Goal: Task Accomplishment & Management: Manage account settings

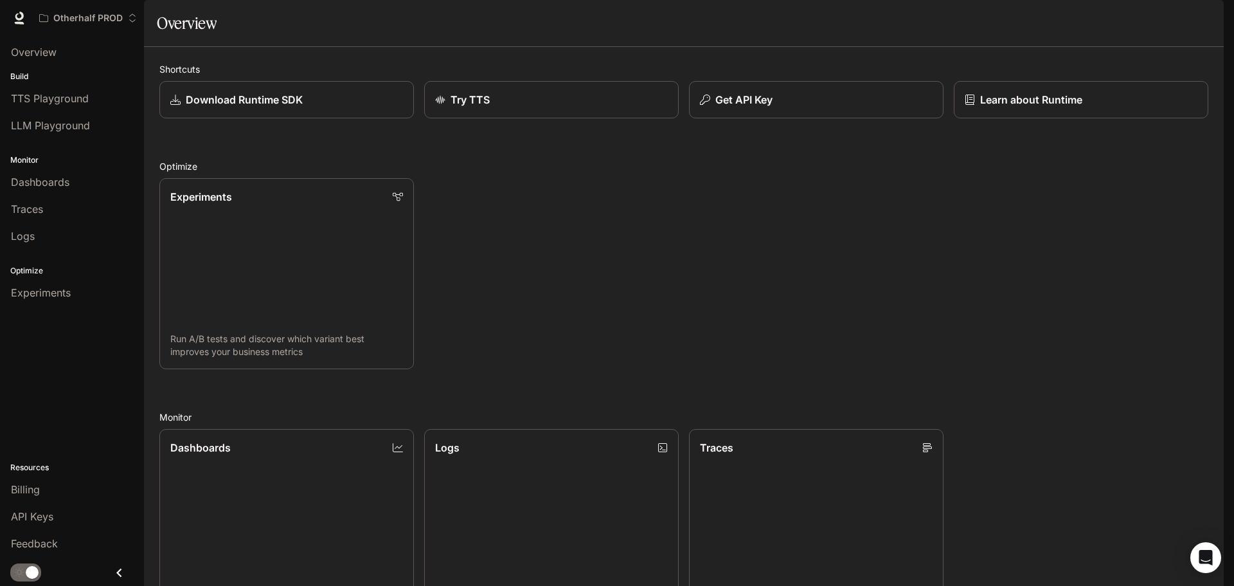
click at [1215, 21] on button "button" at bounding box center [1206, 18] width 26 height 26
click at [937, 24] on div at bounding box center [617, 293] width 1234 height 586
click at [55, 510] on div "API Keys" at bounding box center [72, 516] width 122 height 15
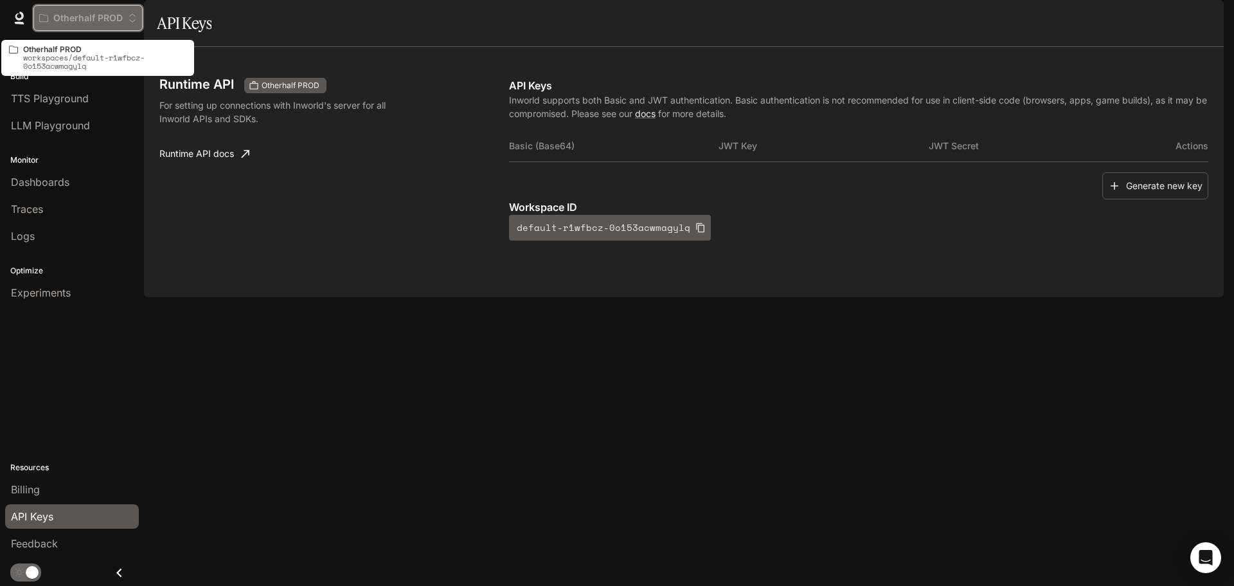
click at [121, 27] on button "Otherhalf PROD" at bounding box center [87, 18] width 109 height 26
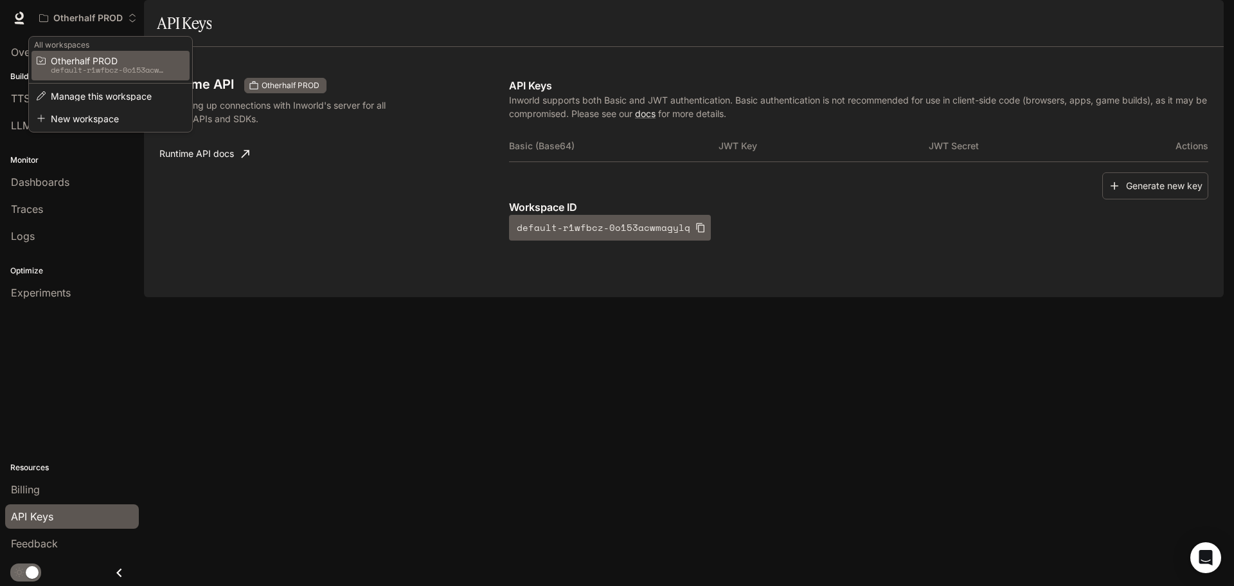
click at [117, 59] on span "Otherhalf PROD" at bounding box center [109, 61] width 116 height 10
click at [111, 61] on span "Otherhalf PROD" at bounding box center [109, 61] width 116 height 10
click at [314, 268] on div "Open workspace menu" at bounding box center [617, 293] width 1234 height 586
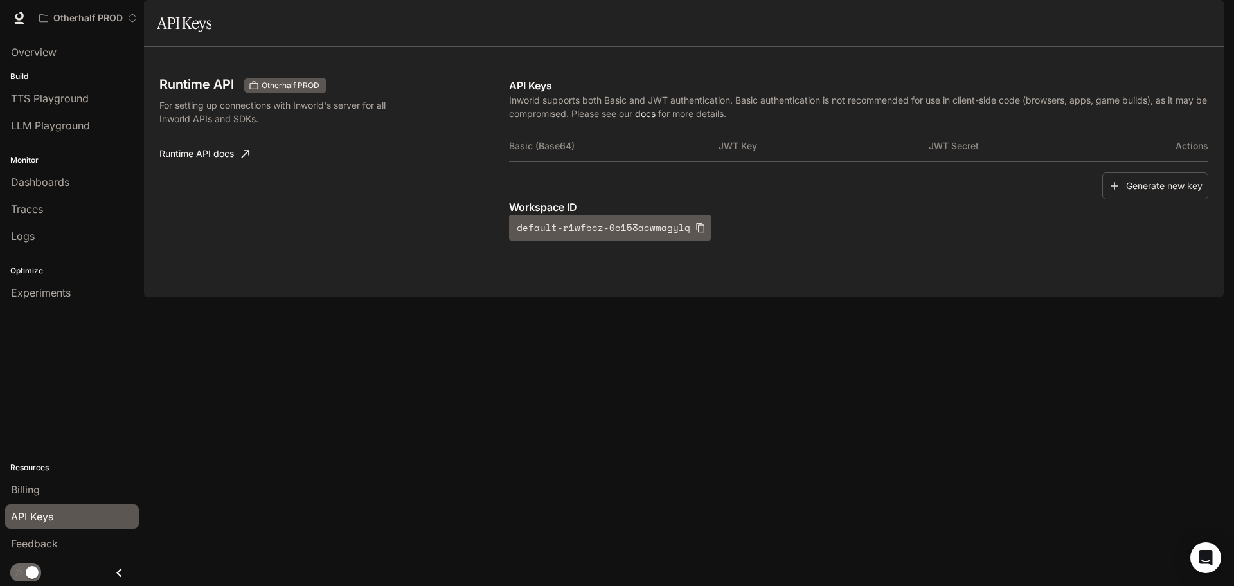
click at [425, 240] on div "Runtime API Otherhalf PROD For setting up connections with Inworld's server for…" at bounding box center [334, 159] width 350 height 163
click at [339, 205] on div "Runtime API Otherhalf PROD For setting up connections with Inworld's server for…" at bounding box center [334, 159] width 350 height 163
click at [86, 93] on span "TTS Playground" at bounding box center [50, 98] width 78 height 15
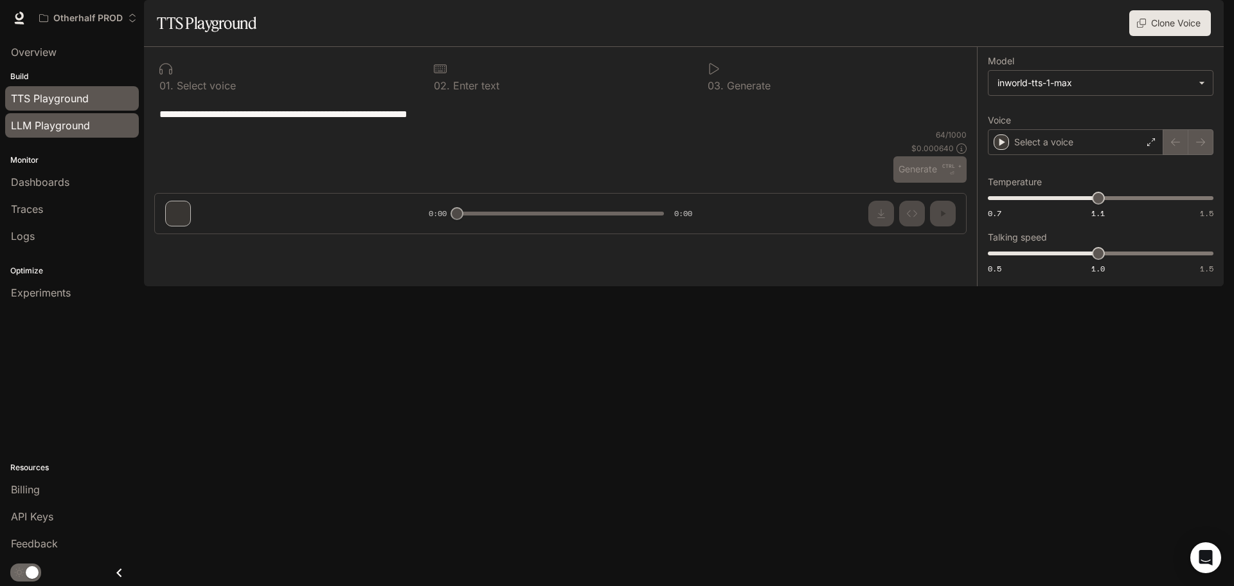
click at [76, 123] on span "LLM Playground" at bounding box center [50, 125] width 79 height 15
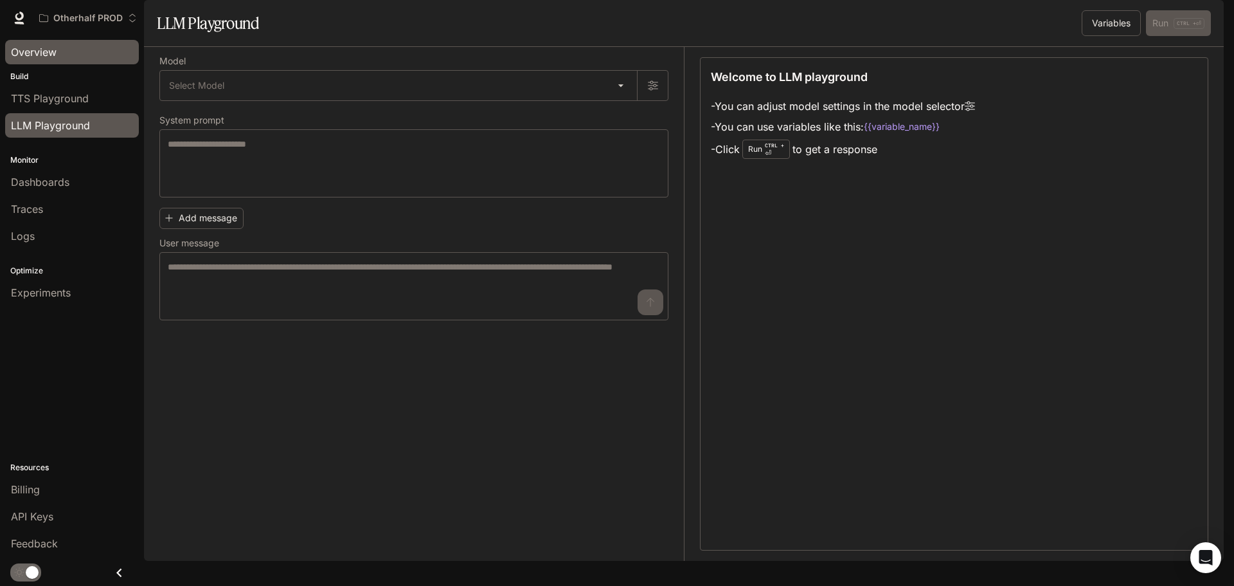
click at [82, 60] on link "Overview" at bounding box center [72, 52] width 134 height 24
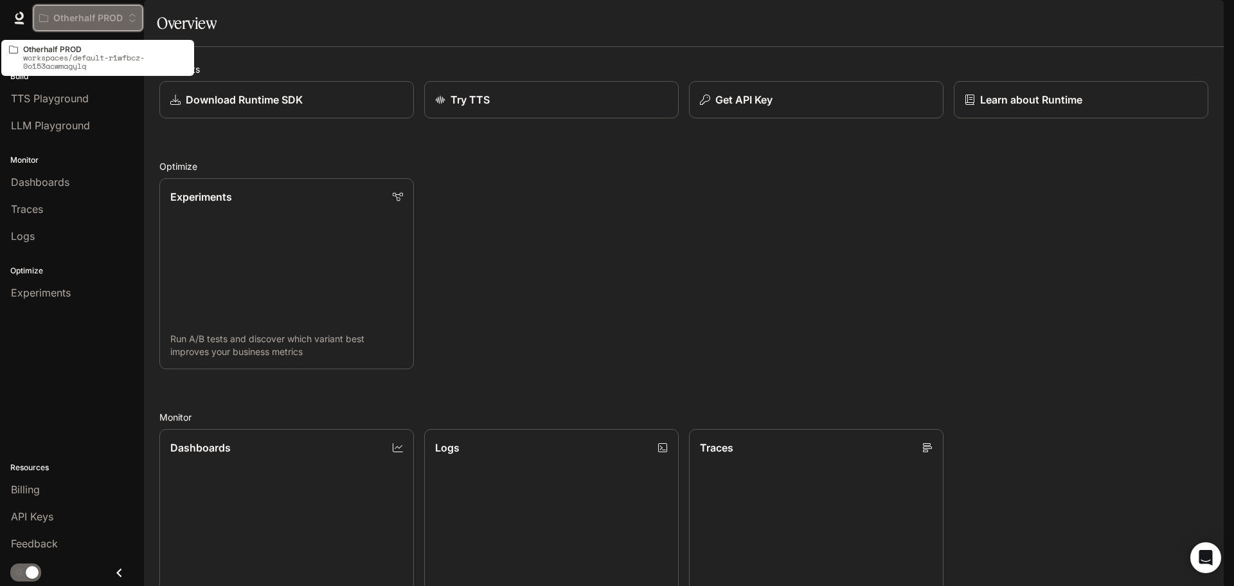
click at [120, 14] on p "Otherhalf PROD" at bounding box center [87, 18] width 69 height 11
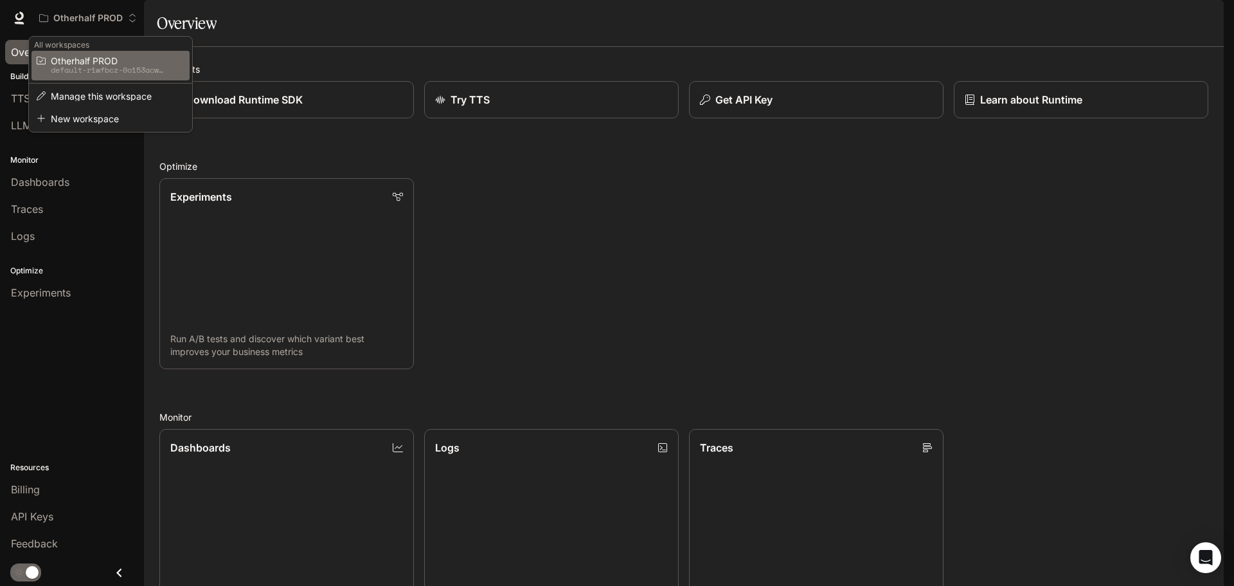
click at [287, 52] on div "Open workspace menu" at bounding box center [617, 293] width 1234 height 586
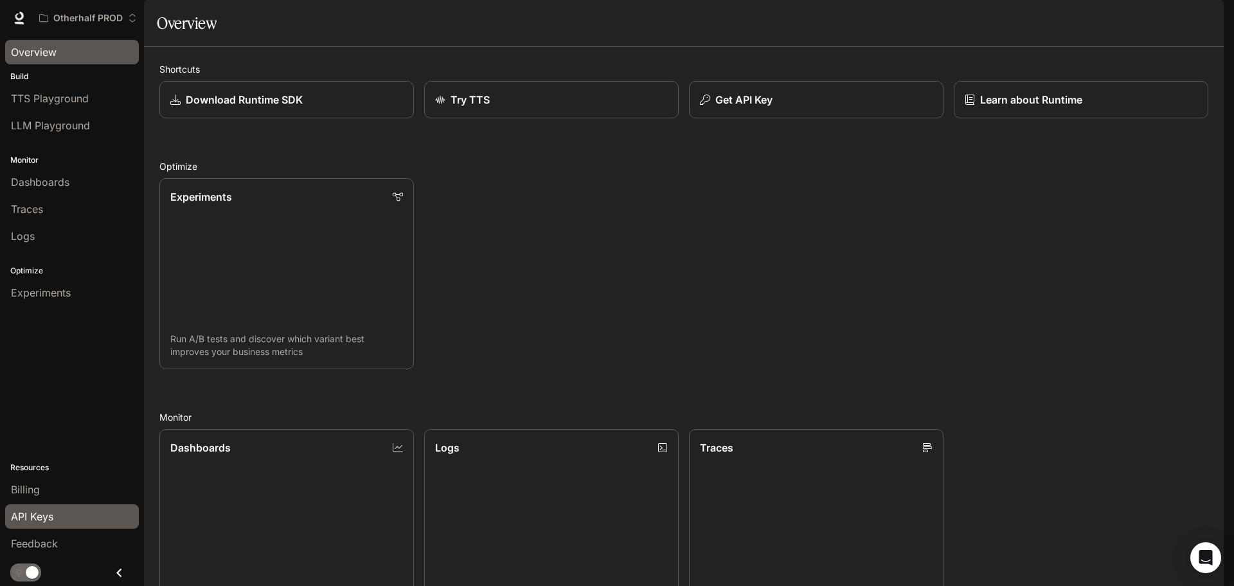
click at [49, 510] on span "API Keys" at bounding box center [32, 516] width 42 height 15
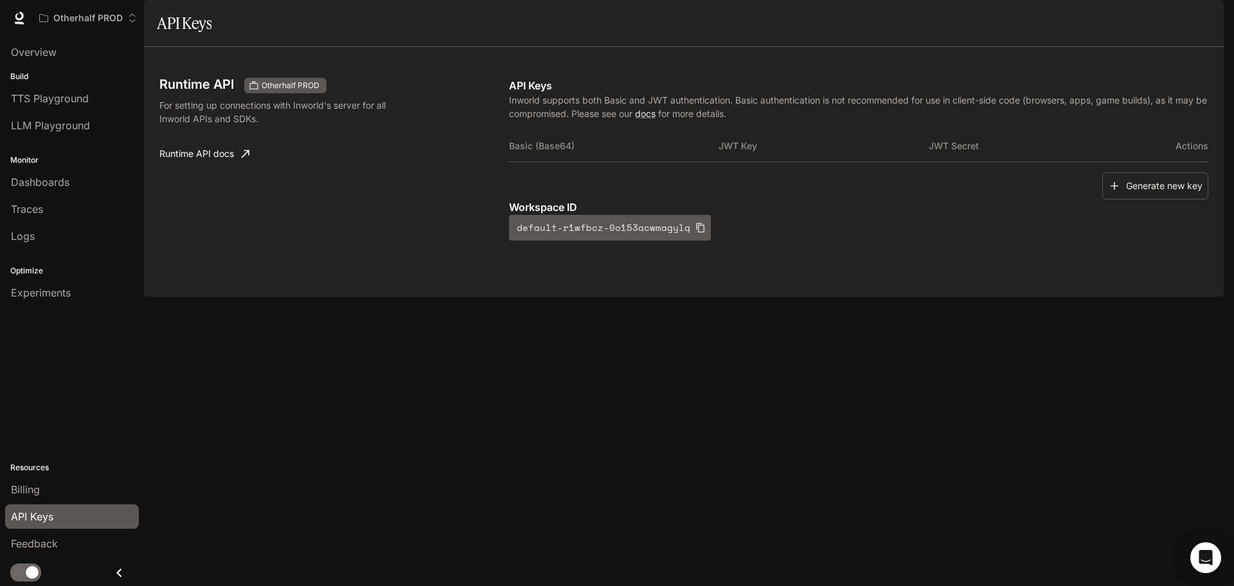
click at [539, 297] on div "Runtime API Otherhalf PROD For setting up connections with Inworld's server for…" at bounding box center [684, 172] width 1080 height 250
click at [1211, 13] on div "button" at bounding box center [1206, 18] width 18 height 18
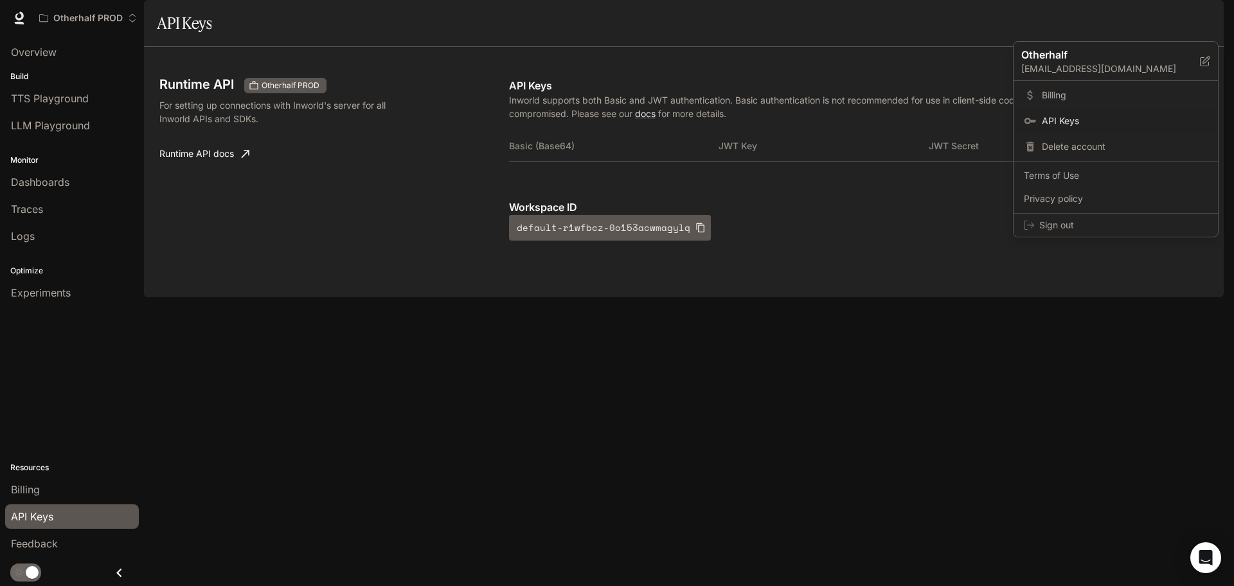
click at [399, 326] on div at bounding box center [617, 293] width 1234 height 586
